Goal: Use online tool/utility: Utilize a website feature to perform a specific function

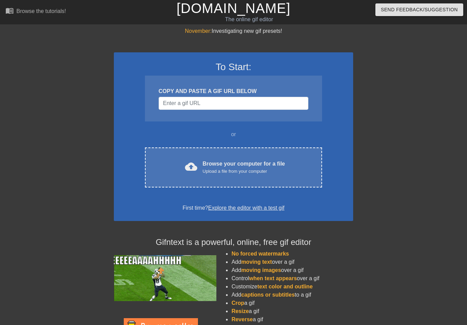
click at [252, 166] on div "Browse your computer for a file Upload a file from your computer" at bounding box center [244, 167] width 82 height 15
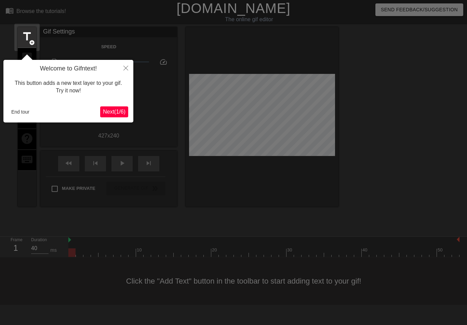
click at [117, 111] on span "Next ( 1 / 6 )" at bounding box center [114, 112] width 23 height 6
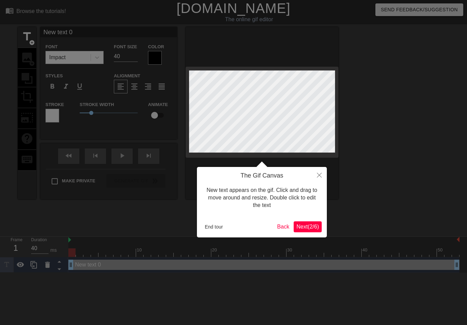
click at [313, 226] on span "Next ( 2 / 6 )" at bounding box center [308, 227] width 23 height 6
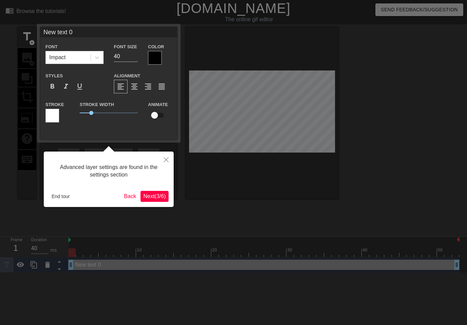
click at [163, 194] on span "Next ( 3 / 6 )" at bounding box center [154, 196] width 23 height 6
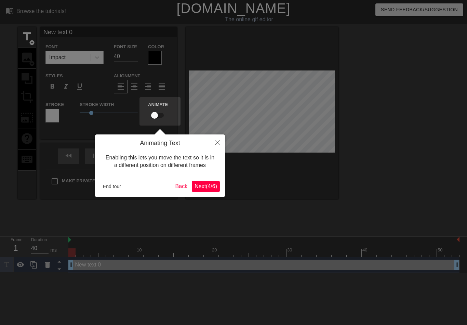
click at [209, 186] on span "Next ( 4 / 6 )" at bounding box center [206, 186] width 23 height 6
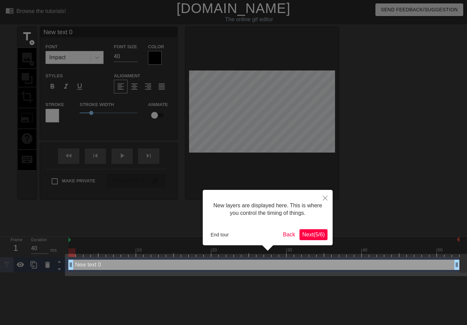
click at [319, 235] on span "Next ( 5 / 6 )" at bounding box center [313, 235] width 23 height 6
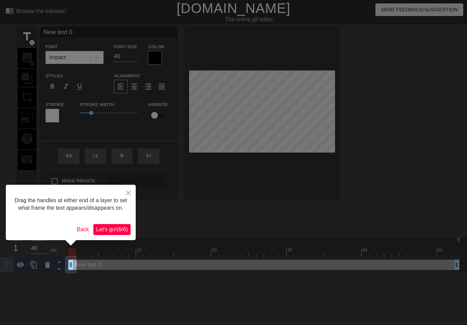
click at [116, 232] on span "Let's go! ( 6 / 6 )" at bounding box center [112, 230] width 32 height 6
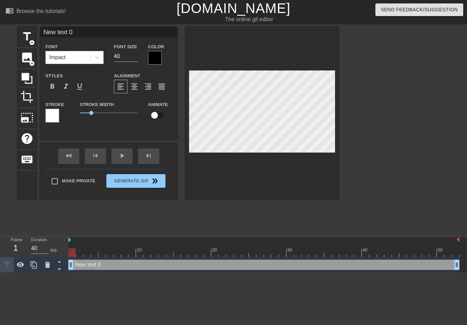
scroll to position [0, 1]
type input "New txt 0"
type textarea "New xt 0"
type input "Newxt 0"
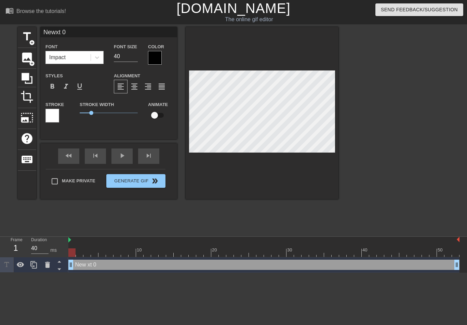
type textarea "Next 0"
type input "Next 0"
type textarea "Nxt 0"
type input "xt 0"
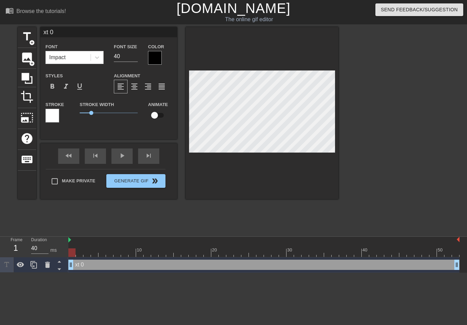
type textarea "xt 0"
click at [71, 33] on input "xt 0" at bounding box center [108, 32] width 137 height 10
type input "x"
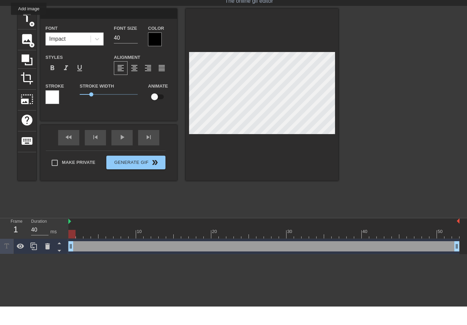
click at [29, 51] on span "image" at bounding box center [27, 57] width 13 height 13
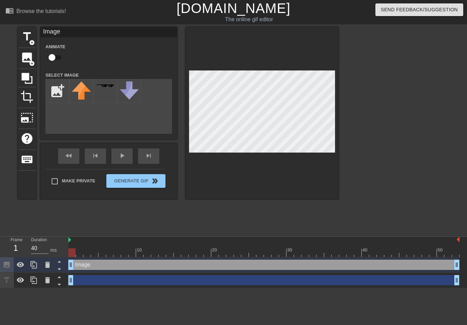
click at [60, 88] on input "file" at bounding box center [57, 90] width 23 height 23
type input "C:\fakepath\IMG_0807.png"
click at [81, 88] on img at bounding box center [81, 85] width 19 height 9
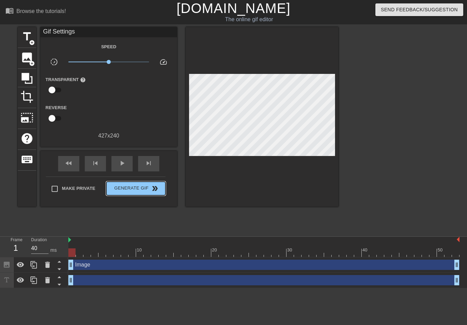
click at [150, 188] on span "Generate Gif double_arrow" at bounding box center [136, 188] width 54 height 8
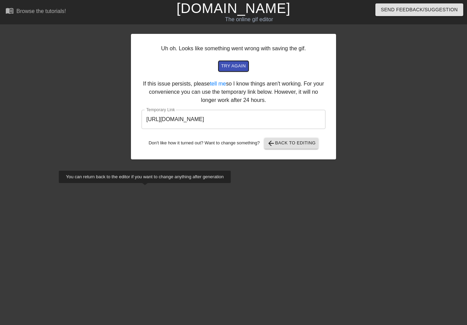
click at [235, 70] on button "try again" at bounding box center [234, 66] width 30 height 11
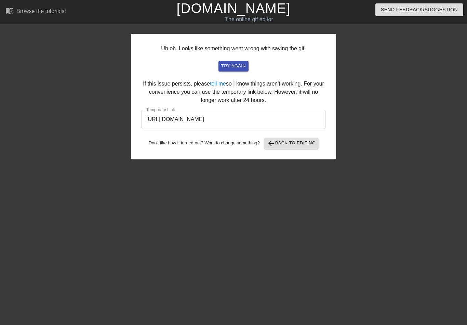
click at [304, 144] on span "arrow_back Back to Editing" at bounding box center [291, 143] width 49 height 8
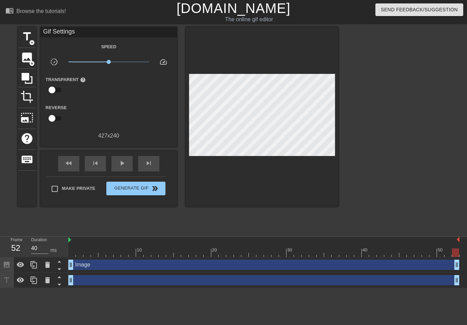
click at [123, 159] on span "play_arrow" at bounding box center [122, 163] width 8 height 8
click at [126, 160] on span "pause" at bounding box center [122, 163] width 8 height 8
click at [139, 184] on span "Generate Gif double_arrow" at bounding box center [136, 188] width 54 height 8
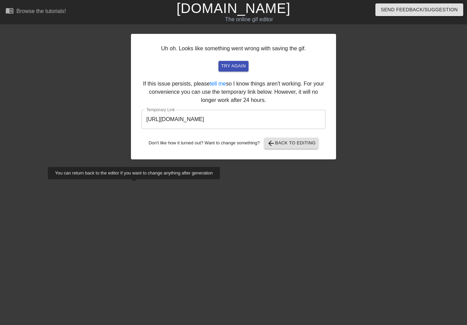
click at [259, 123] on input "[URL][DOMAIN_NAME]" at bounding box center [234, 119] width 184 height 19
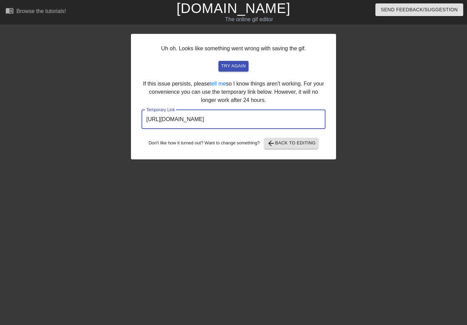
click at [257, 120] on input "[URL][DOMAIN_NAME]" at bounding box center [234, 119] width 184 height 19
click at [255, 120] on input "[URL][DOMAIN_NAME]" at bounding box center [234, 119] width 184 height 19
click at [258, 120] on input "[URL][DOMAIN_NAME]" at bounding box center [234, 119] width 184 height 19
